Goal: Check status: Check status

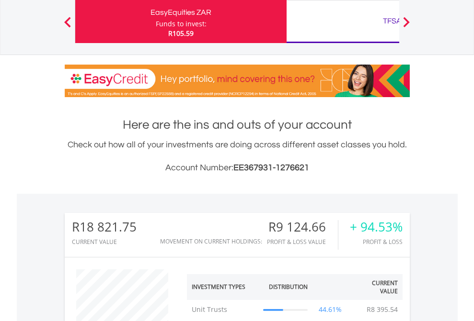
click at [342, 22] on div "TFSA" at bounding box center [392, 20] width 200 height 13
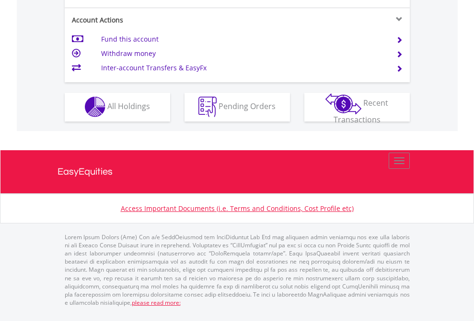
scroll to position [895, 0]
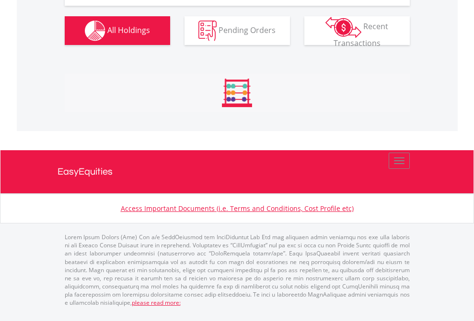
scroll to position [92, 150]
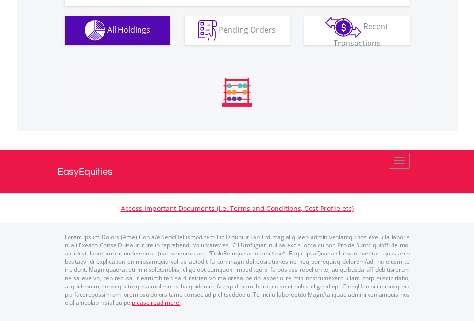
scroll to position [948, 0]
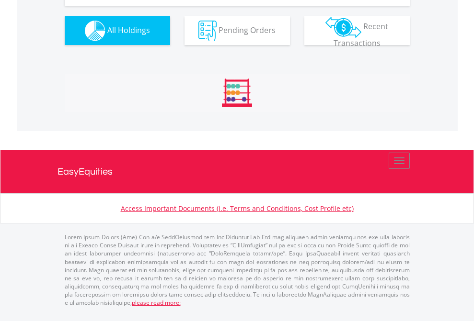
scroll to position [1065, 0]
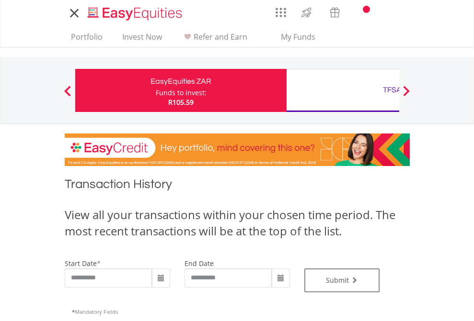
type input "**********"
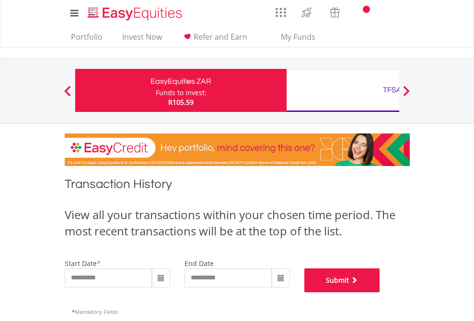
click at [380, 293] on button "Submit" at bounding box center [342, 281] width 76 height 24
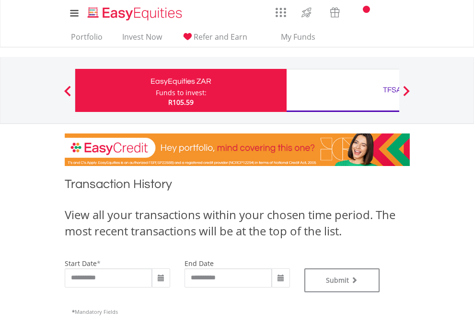
click at [342, 91] on div "TFSA" at bounding box center [392, 89] width 200 height 13
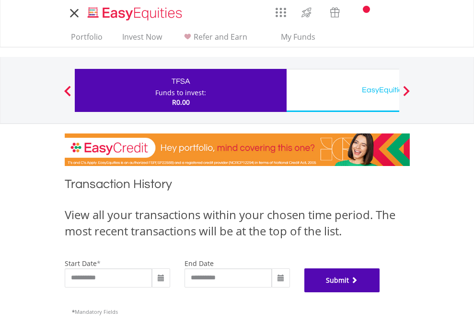
click at [380, 293] on button "Submit" at bounding box center [342, 281] width 76 height 24
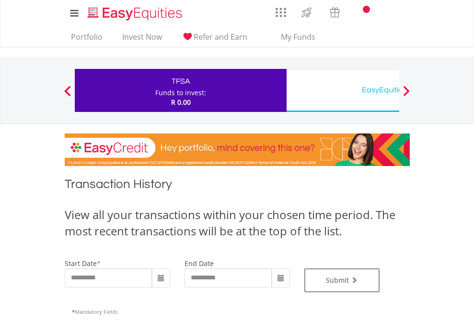
click at [342, 91] on div "EasyEquities USD" at bounding box center [392, 89] width 200 height 13
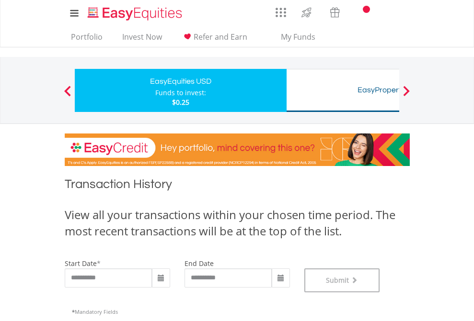
scroll to position [388, 0]
